Goal: Information Seeking & Learning: Learn about a topic

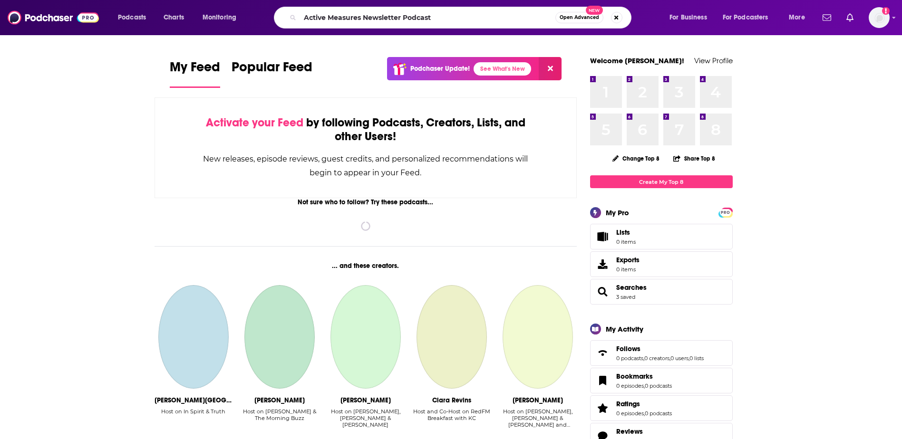
type input "Active Measures Newsletter Podcast"
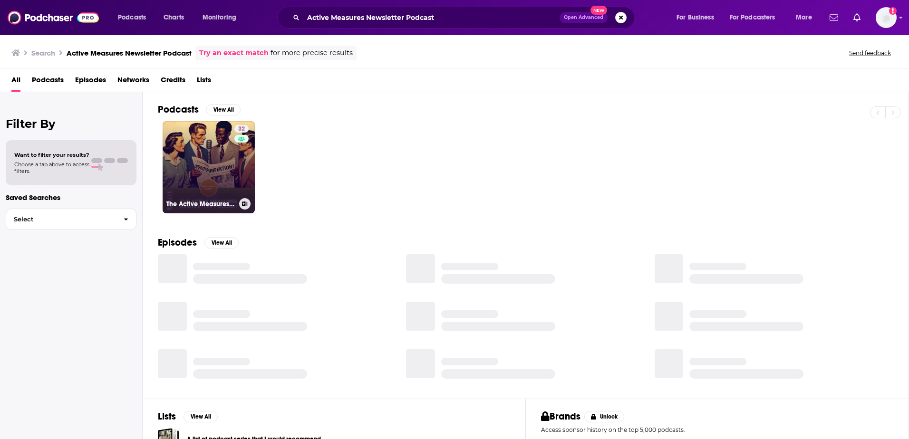
click at [206, 165] on link "32 The Active Measures Newsletter Podcast" at bounding box center [209, 167] width 92 height 92
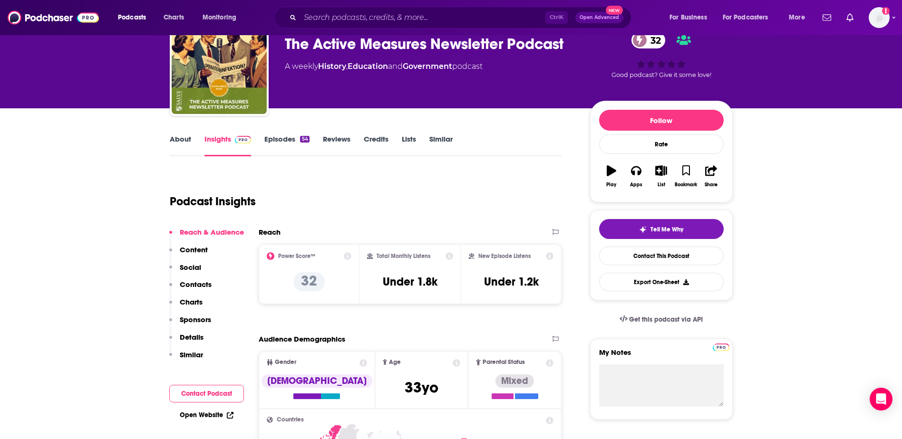
scroll to position [47, 0]
